Goal: Information Seeking & Learning: Learn about a topic

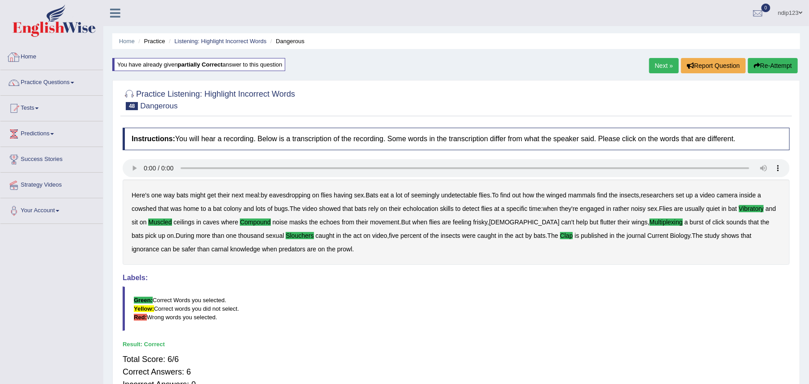
click at [32, 56] on link "Home" at bounding box center [51, 55] width 102 height 22
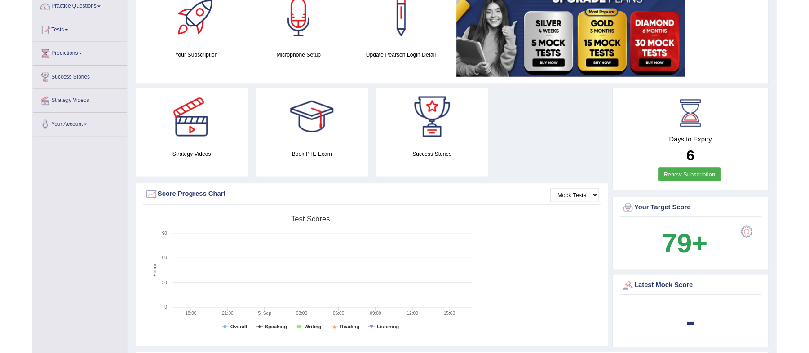
scroll to position [60, 0]
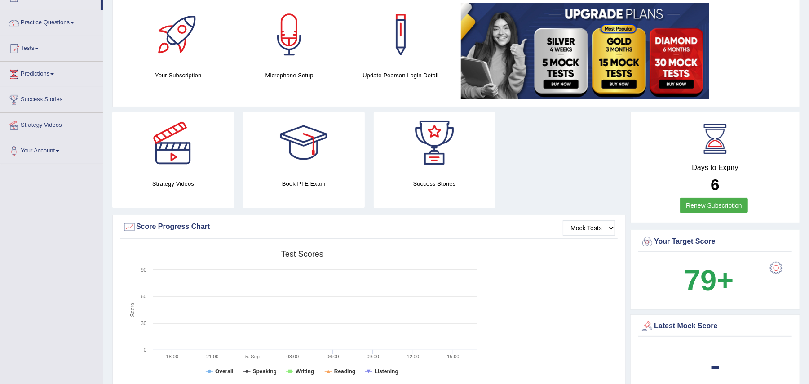
click at [305, 160] on div at bounding box center [303, 142] width 63 height 63
click at [301, 149] on div at bounding box center [303, 142] width 63 height 63
click at [309, 153] on div at bounding box center [303, 142] width 63 height 63
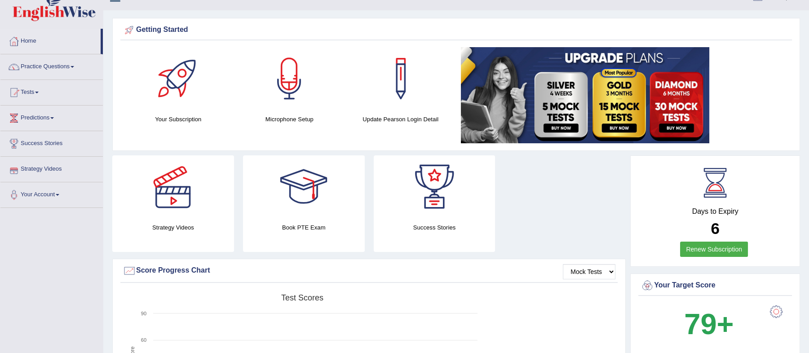
scroll to position [0, 0]
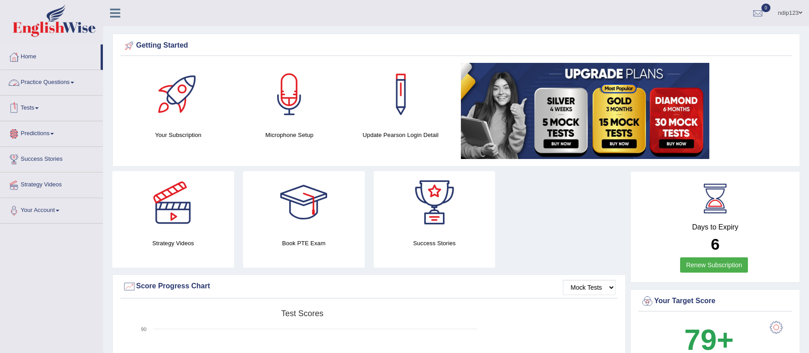
click at [68, 82] on link "Practice Questions" at bounding box center [51, 81] width 102 height 22
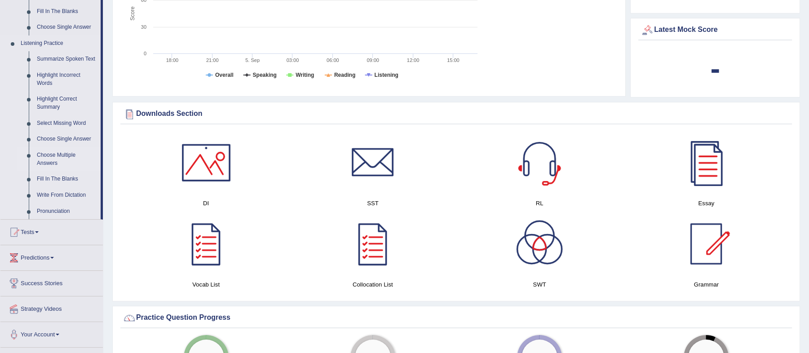
scroll to position [299, 0]
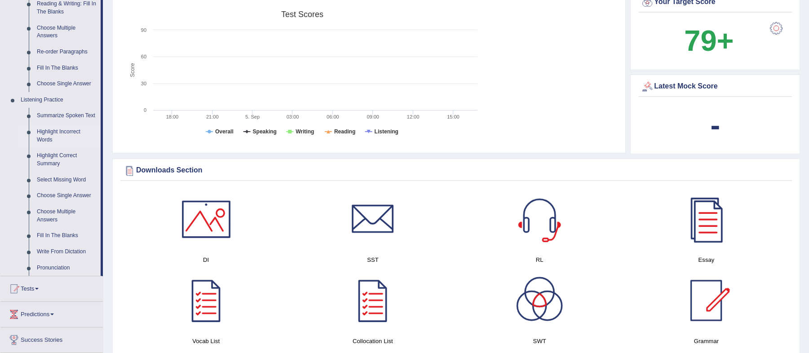
click at [66, 133] on link "Highlight Incorrect Words" at bounding box center [67, 136] width 68 height 24
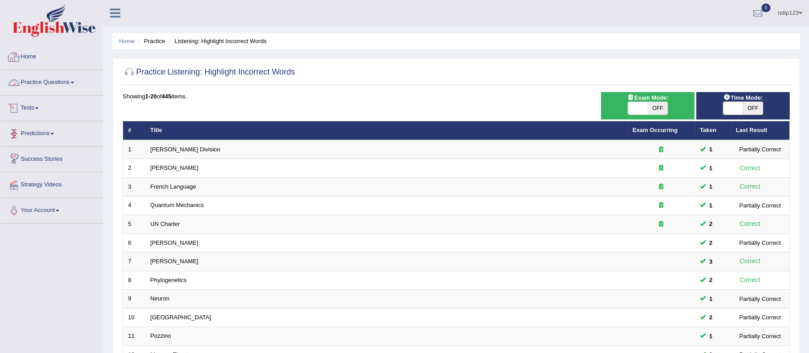
click at [36, 58] on link "Home" at bounding box center [51, 55] width 102 height 22
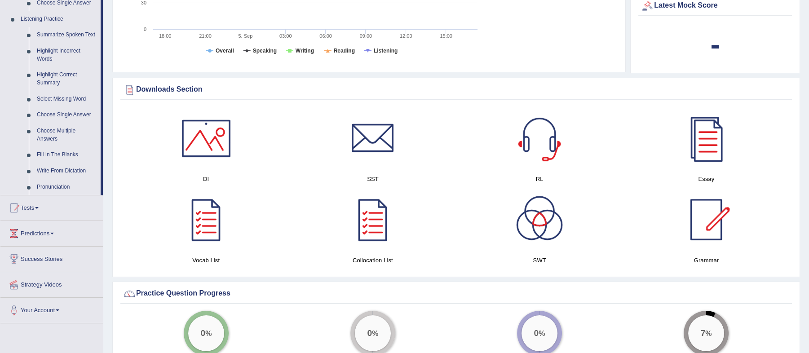
scroll to position [359, 0]
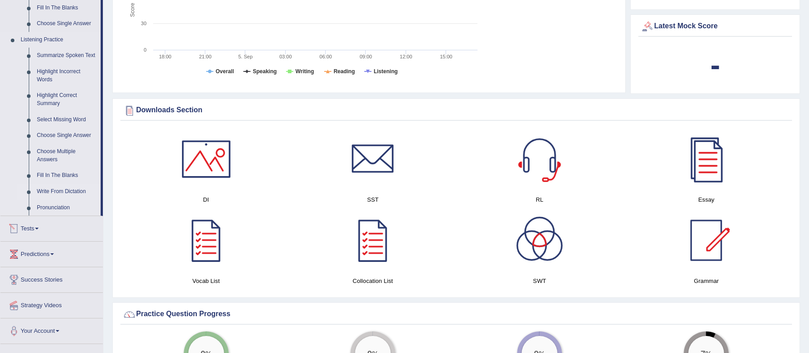
click at [57, 189] on link "Write From Dictation" at bounding box center [67, 192] width 68 height 16
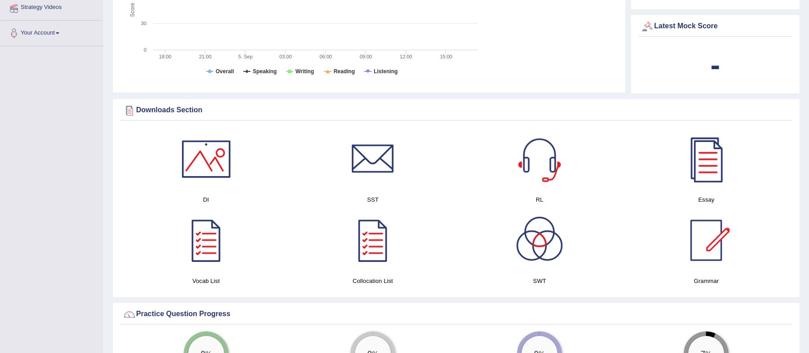
scroll to position [197, 0]
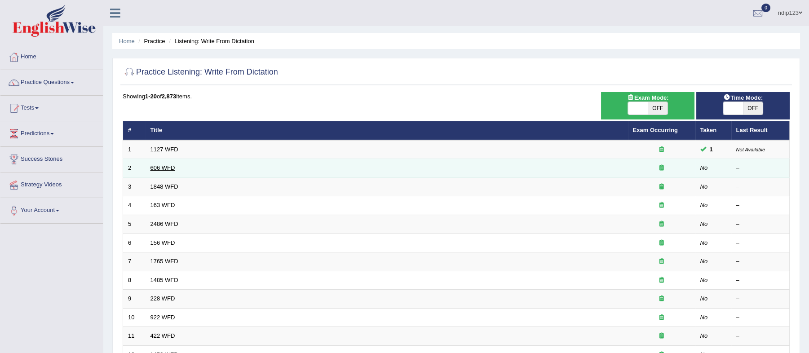
click at [160, 167] on link "606 WFD" at bounding box center [163, 167] width 25 height 7
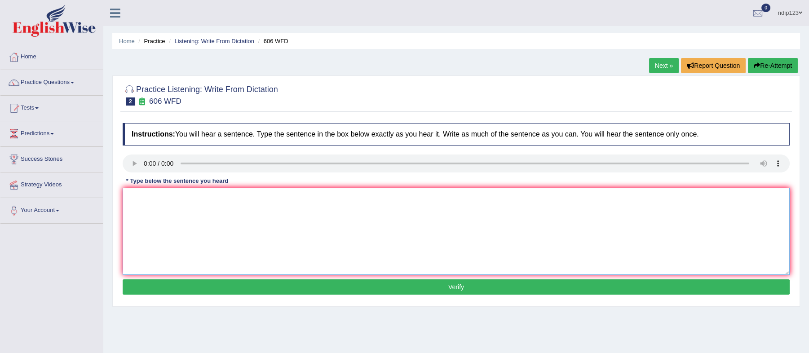
click at [168, 219] on textarea at bounding box center [456, 231] width 667 height 87
type textarea "Students will study the language and letters in Chinese."
drag, startPoint x: 283, startPoint y: 200, endPoint x: 235, endPoint y: 199, distance: 47.6
click at [235, 199] on textarea "Students will study the language and letters in Chinese." at bounding box center [456, 231] width 667 height 87
type textarea "Students will study the language and later chance increase."
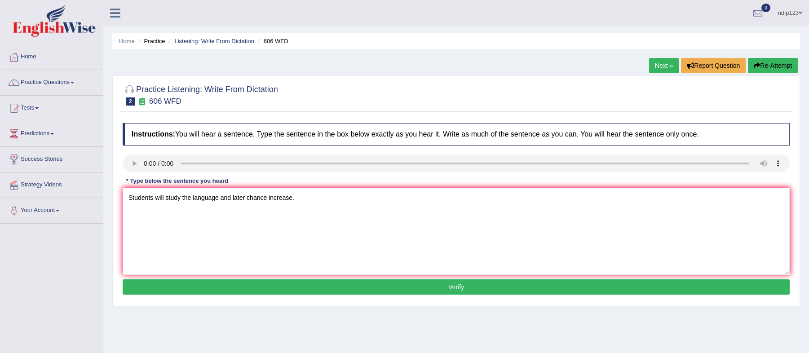
click at [459, 286] on button "Verify" at bounding box center [456, 286] width 667 height 15
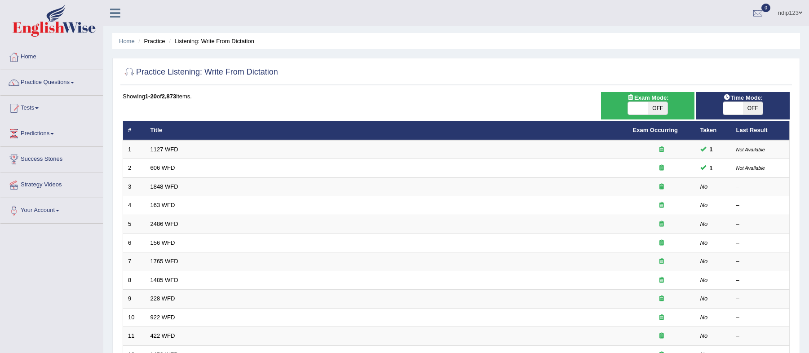
click at [171, 164] on link "606 WFD" at bounding box center [163, 167] width 25 height 7
click at [157, 187] on link "1848 WFD" at bounding box center [165, 186] width 28 height 7
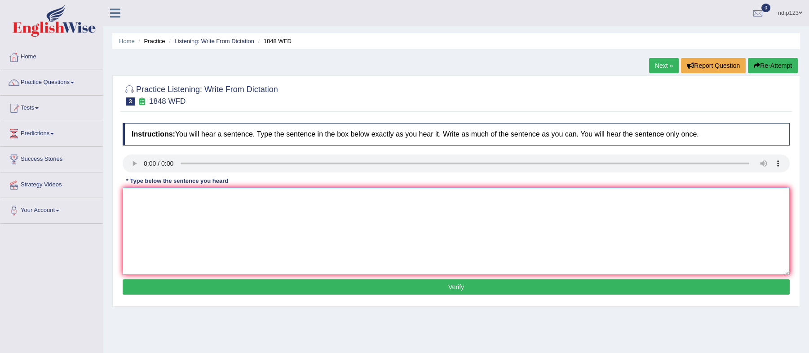
click at [150, 211] on textarea at bounding box center [456, 231] width 667 height 87
click at [248, 199] on textarea "Students must present a valid identification to enroll in this course." at bounding box center [456, 231] width 667 height 87
click at [353, 197] on textarea "Students must present a valid identification identifications to enroll in this …" at bounding box center [456, 231] width 667 height 87
type textarea "Students must present a valid identification identifications to enroll in this …"
click at [452, 288] on button "Verify" at bounding box center [456, 286] width 667 height 15
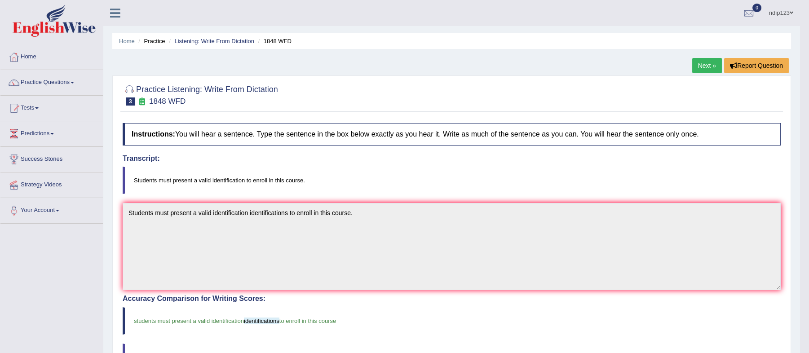
click at [704, 62] on link "Next »" at bounding box center [707, 65] width 30 height 15
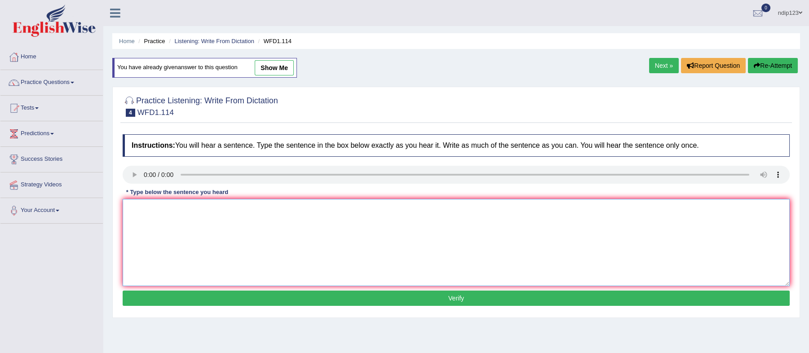
click at [164, 216] on textarea at bounding box center [456, 242] width 667 height 87
click at [160, 208] on textarea "The Author early works are more philosophical and experimental." at bounding box center [456, 242] width 667 height 87
click at [145, 211] on textarea "The Author early works are more philosophical and experimental." at bounding box center [456, 242] width 667 height 87
click at [159, 207] on textarea "The author early works are more philosophical and experimental." at bounding box center [456, 242] width 667 height 87
click at [209, 208] on textarea "The authors early works are more philosophical and experimental." at bounding box center [456, 242] width 667 height 87
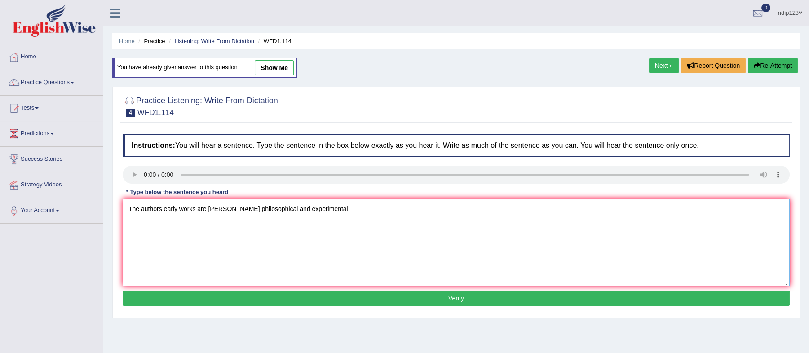
click at [231, 207] on textarea "The authors early works are [PERSON_NAME] philosophical and experimental." at bounding box center [456, 242] width 667 height 87
click at [232, 209] on textarea "The authors early works are [PERSON_NAME] philosophical and experimental." at bounding box center [456, 242] width 667 height 87
click at [272, 211] on textarea "The authors early works are less philosophical and experimental." at bounding box center [456, 242] width 667 height 87
click at [164, 208] on textarea "The authors early works are less philosophical and more experimental." at bounding box center [456, 242] width 667 height 87
type textarea "The authors [PERSON_NAME] early works are less philosophical and more experimen…"
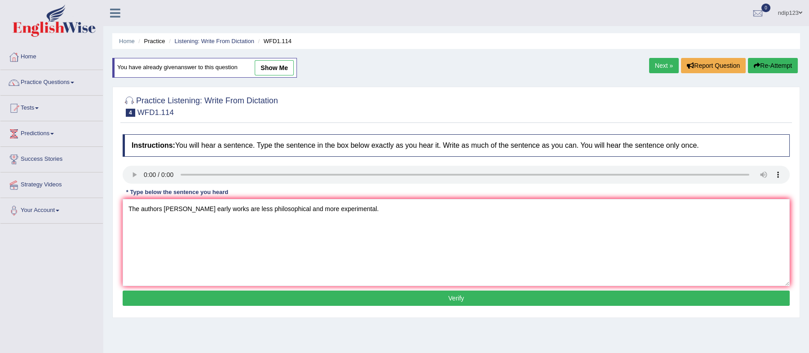
click at [461, 301] on button "Verify" at bounding box center [456, 298] width 667 height 15
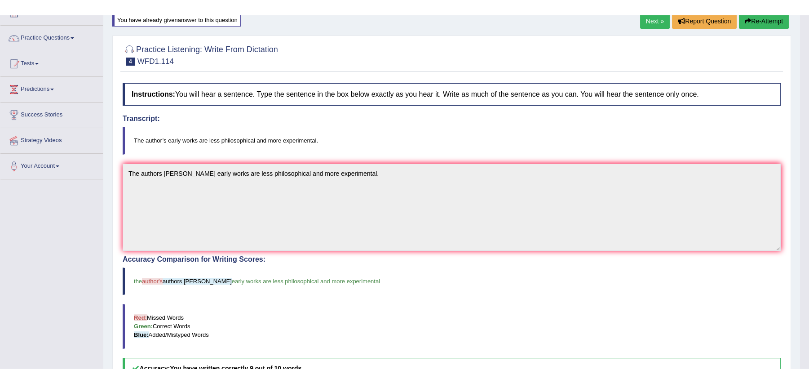
scroll to position [120, 0]
